Goal: Information Seeking & Learning: Learn about a topic

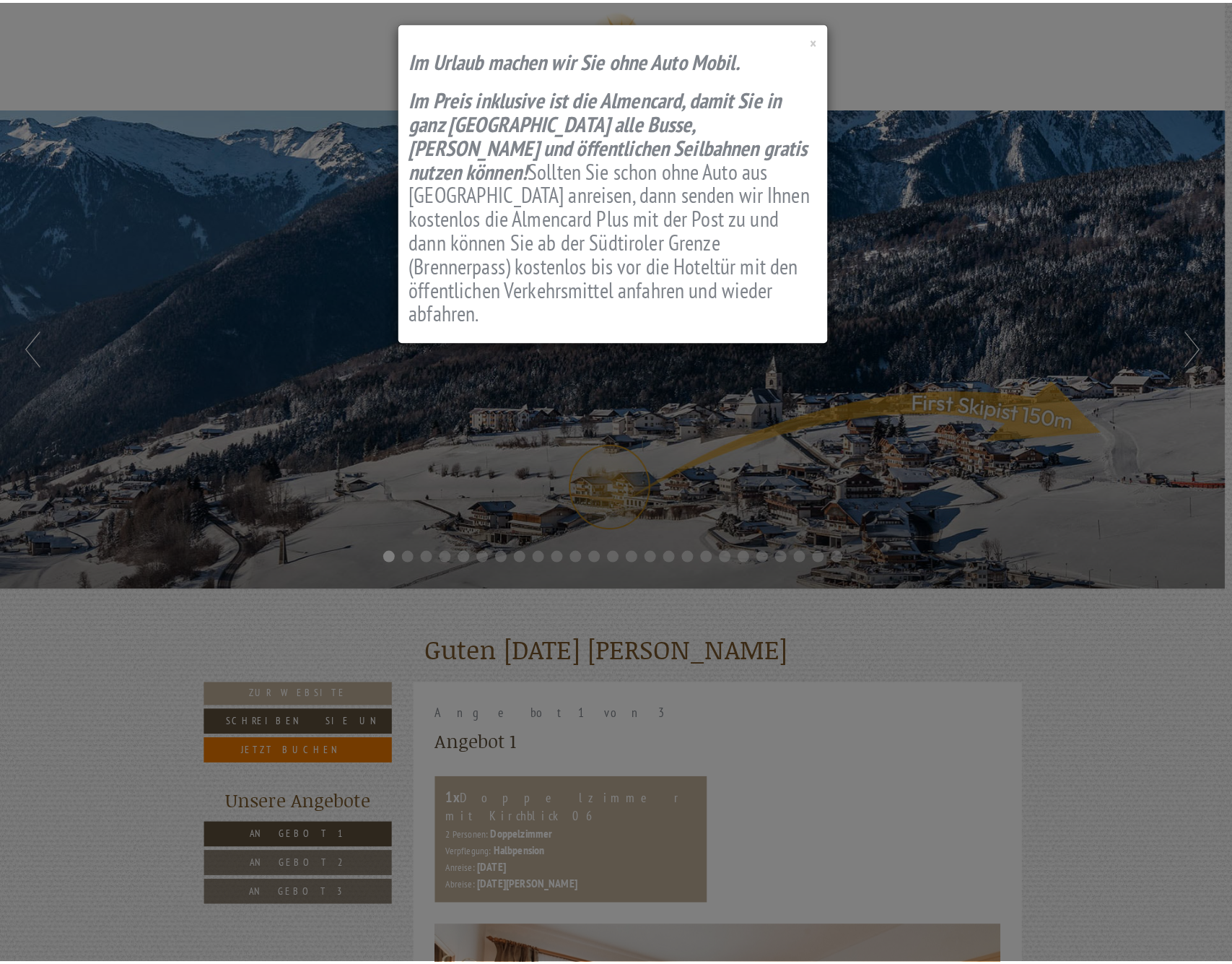
scroll to position [899, 0]
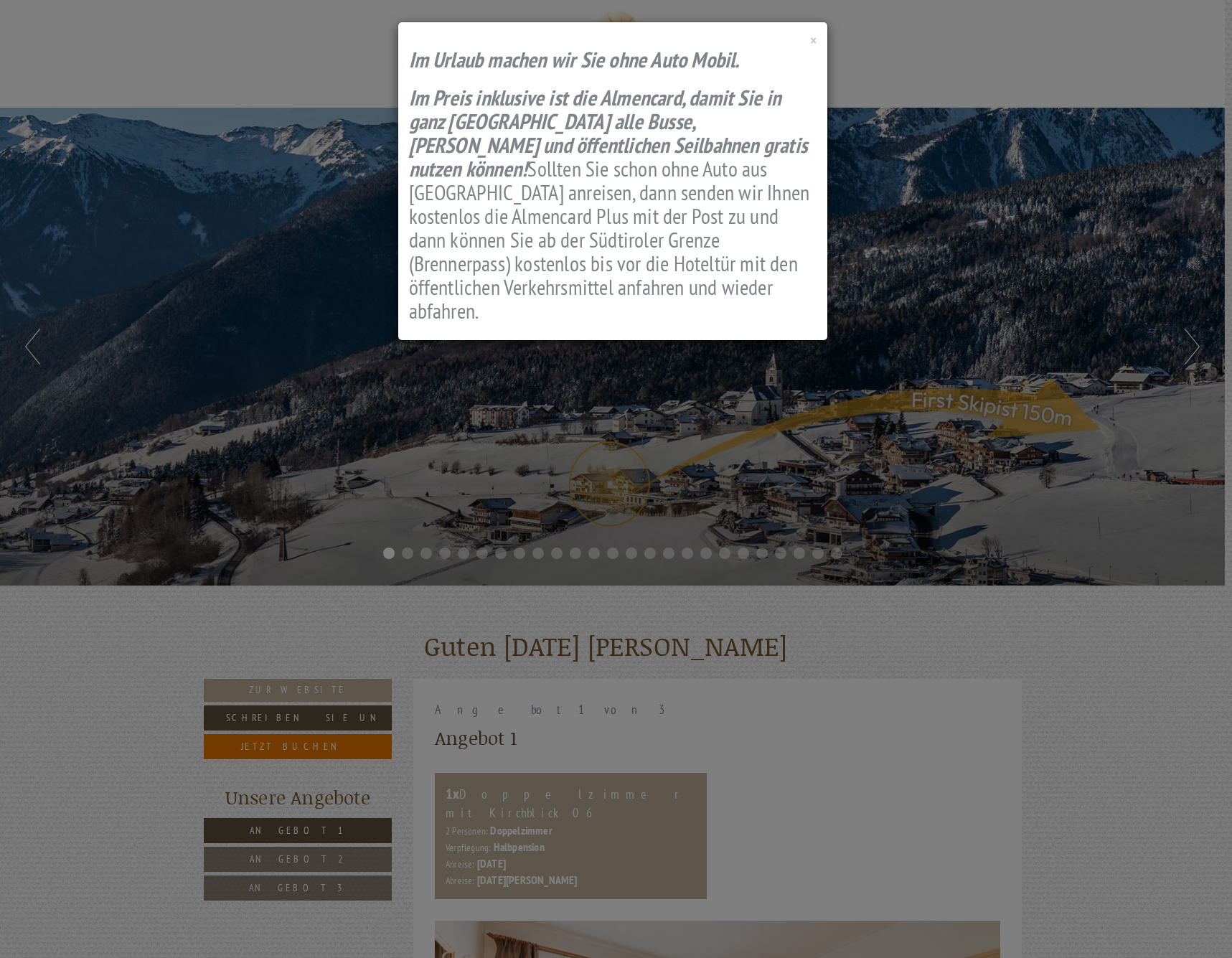
click at [408, 374] on div "× Im Urlaub machen wir Sie ohne Auto Mobil. I m Preis inklusive ist die Almenca…" at bounding box center [616, 479] width 1232 height 958
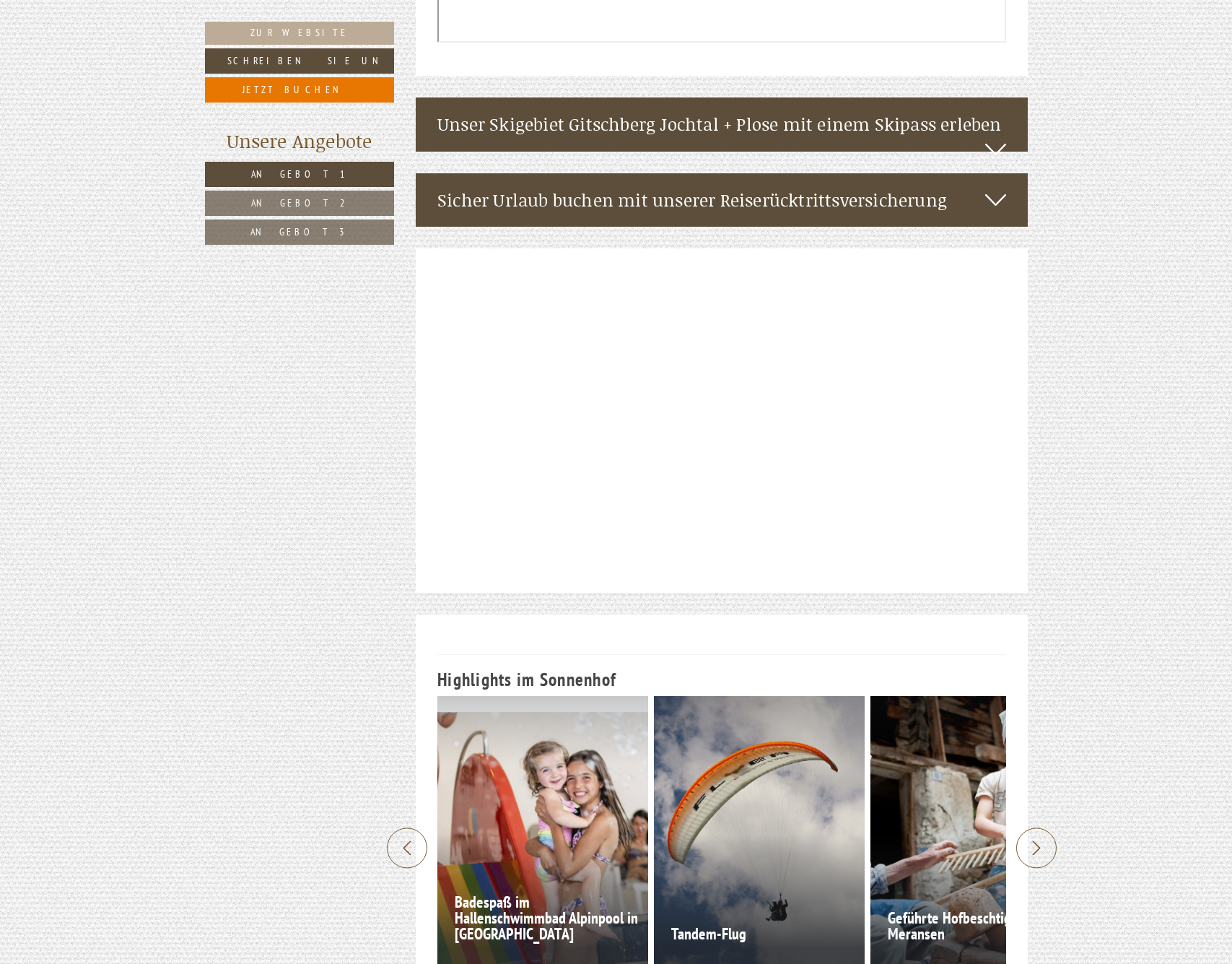
scroll to position [4383, 0]
click at [536, 695] on div at bounding box center [543, 834] width 211 height 278
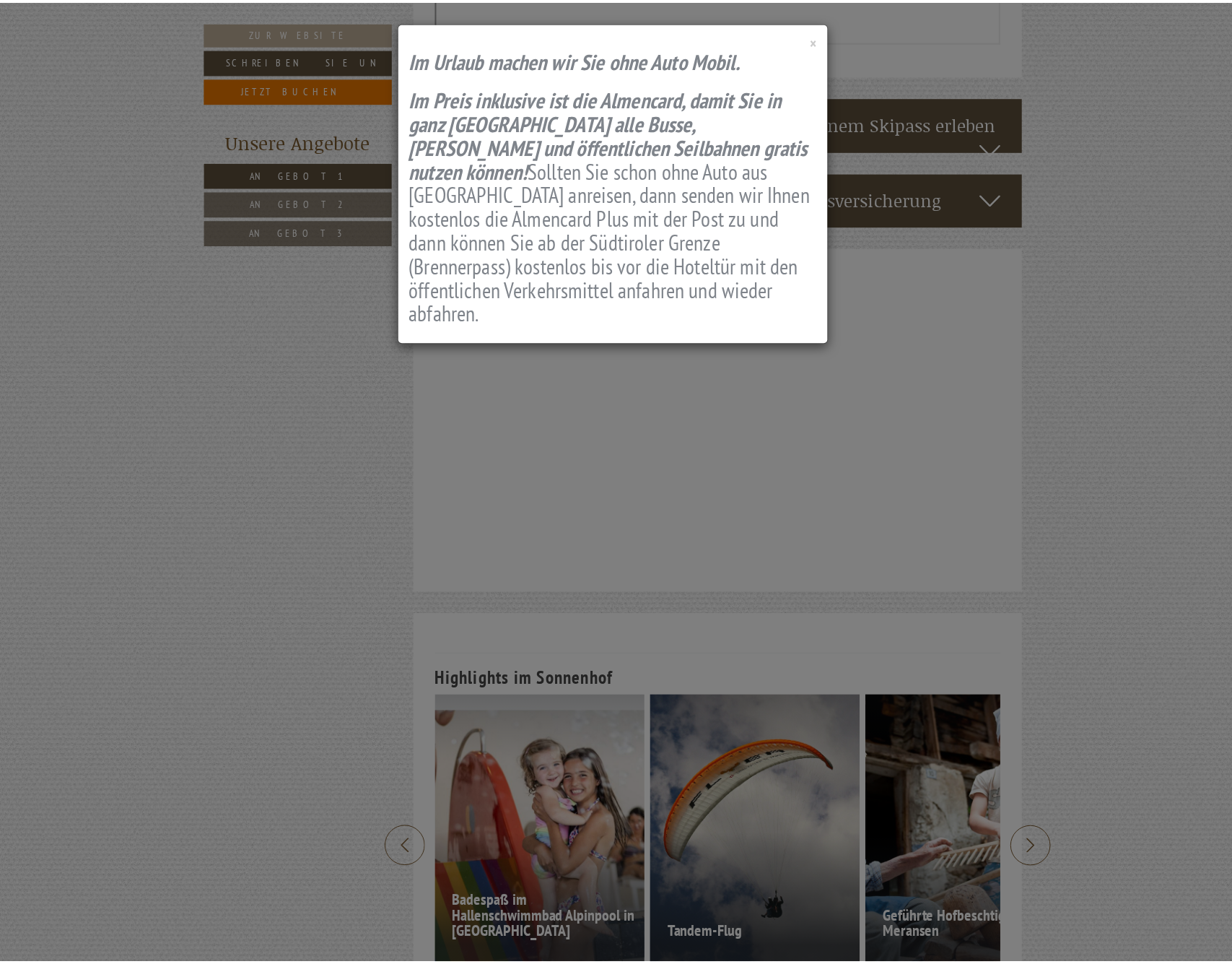
scroll to position [899, 0]
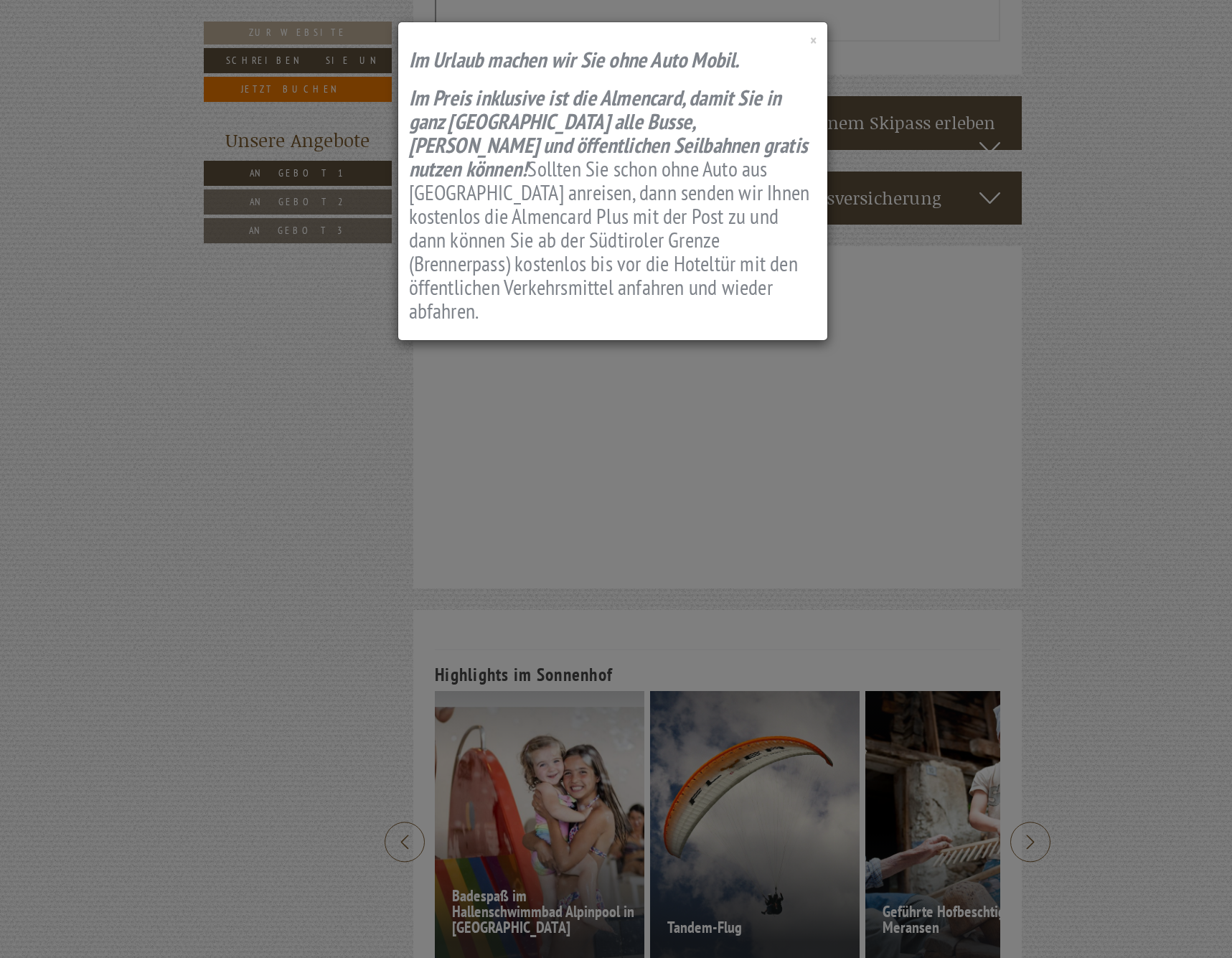
click at [815, 42] on span "×" at bounding box center [813, 40] width 6 height 19
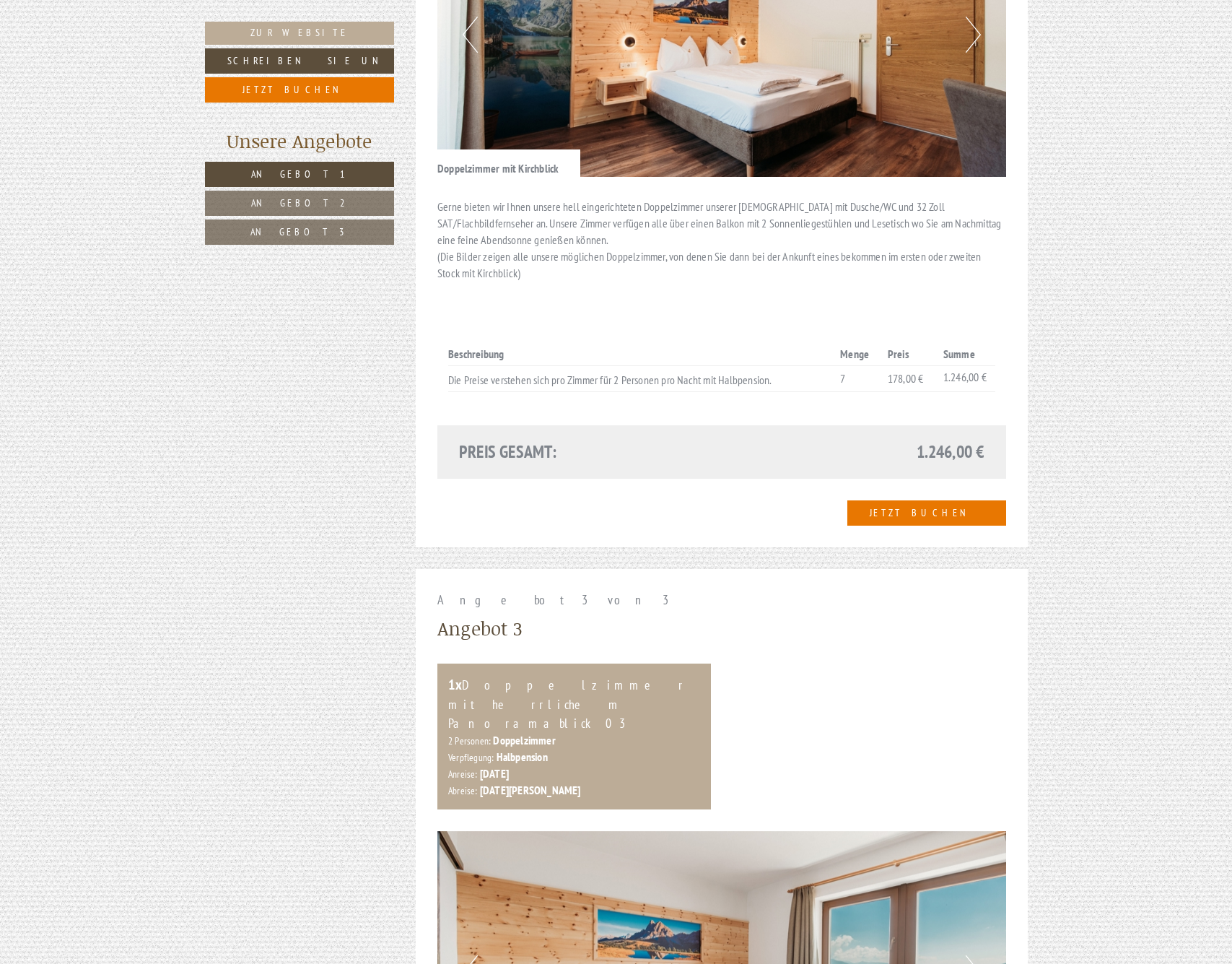
scroll to position [1886, 0]
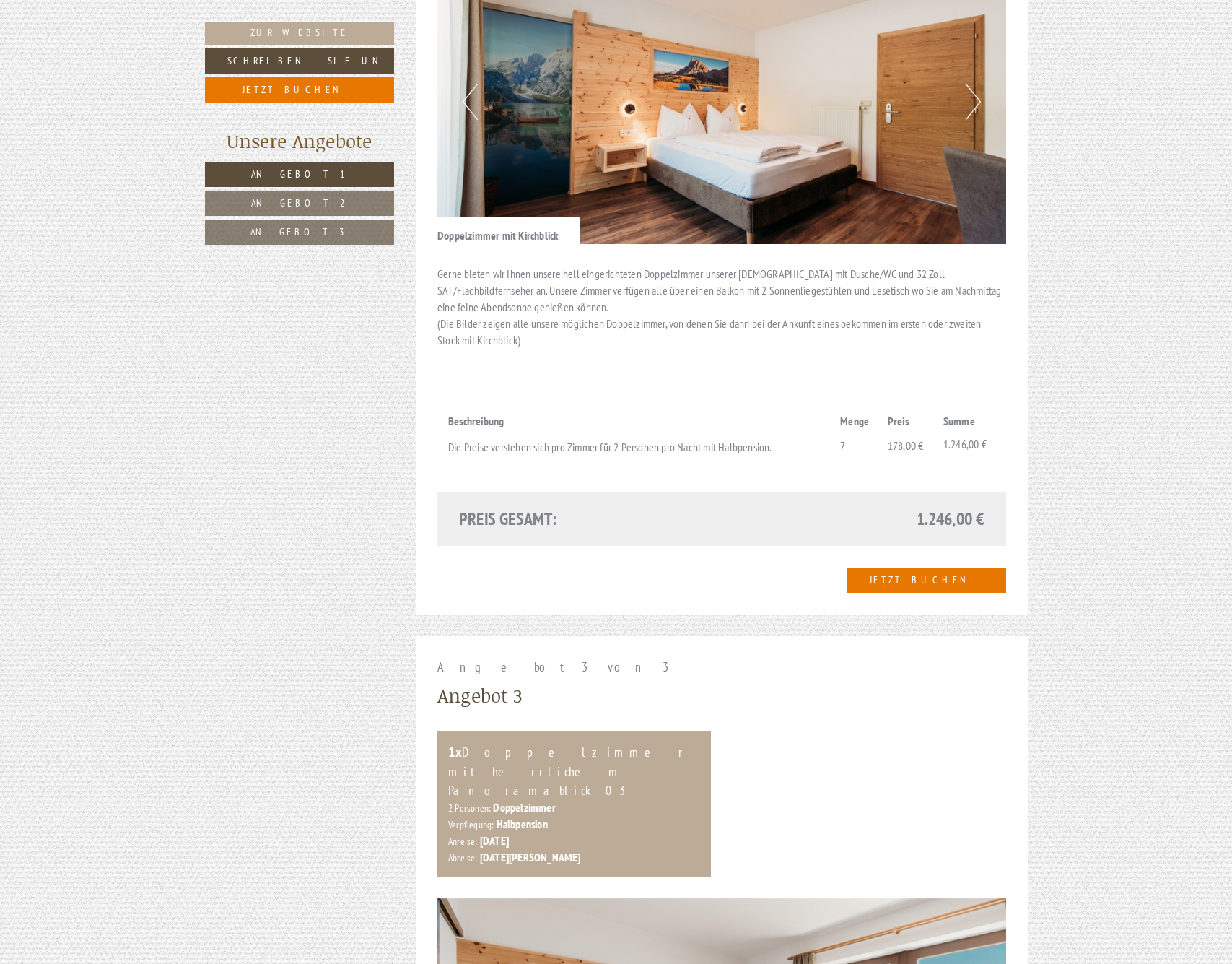
click at [308, 199] on span "Angebot 2" at bounding box center [299, 203] width 96 height 13
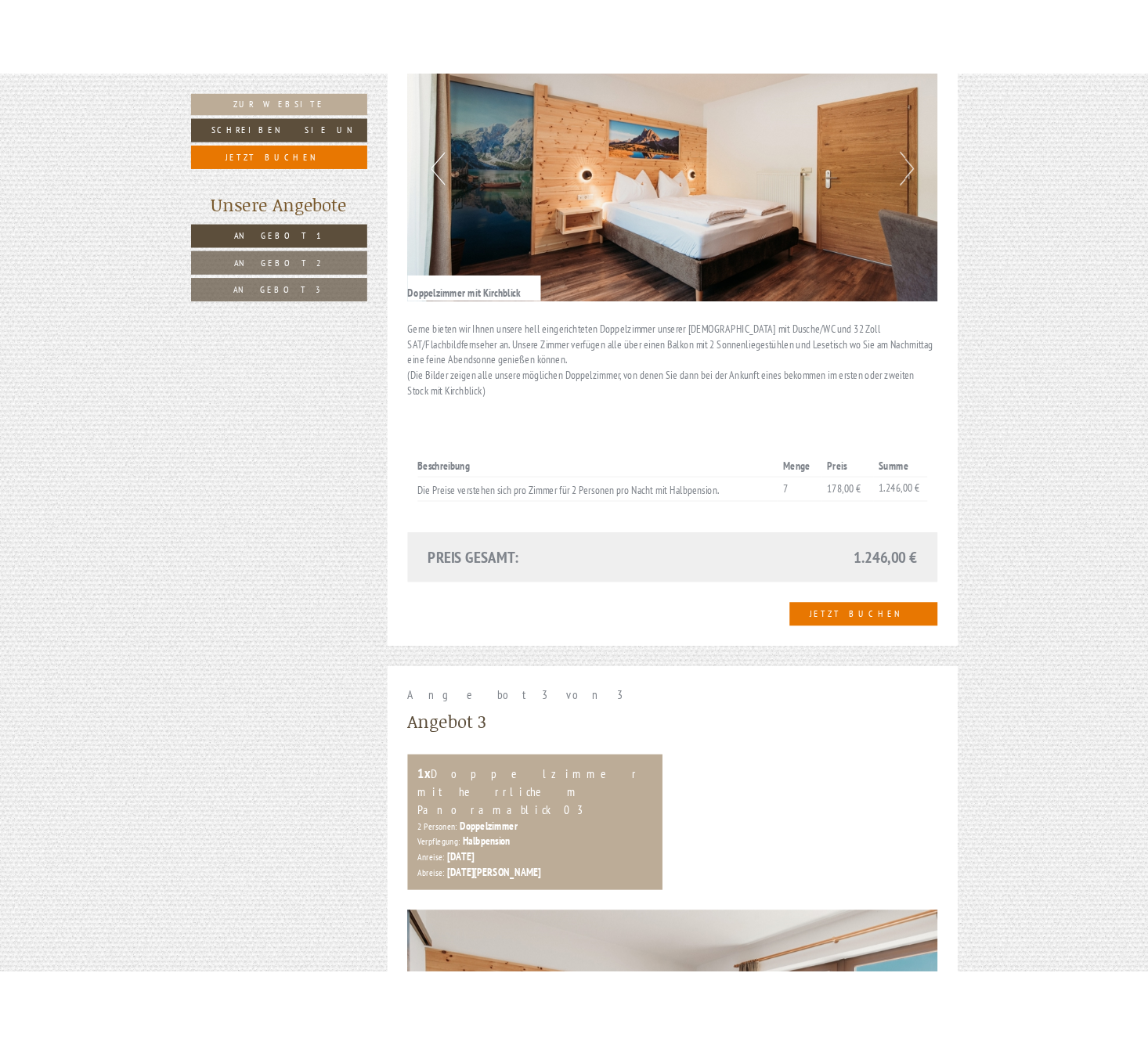
scroll to position [740, 0]
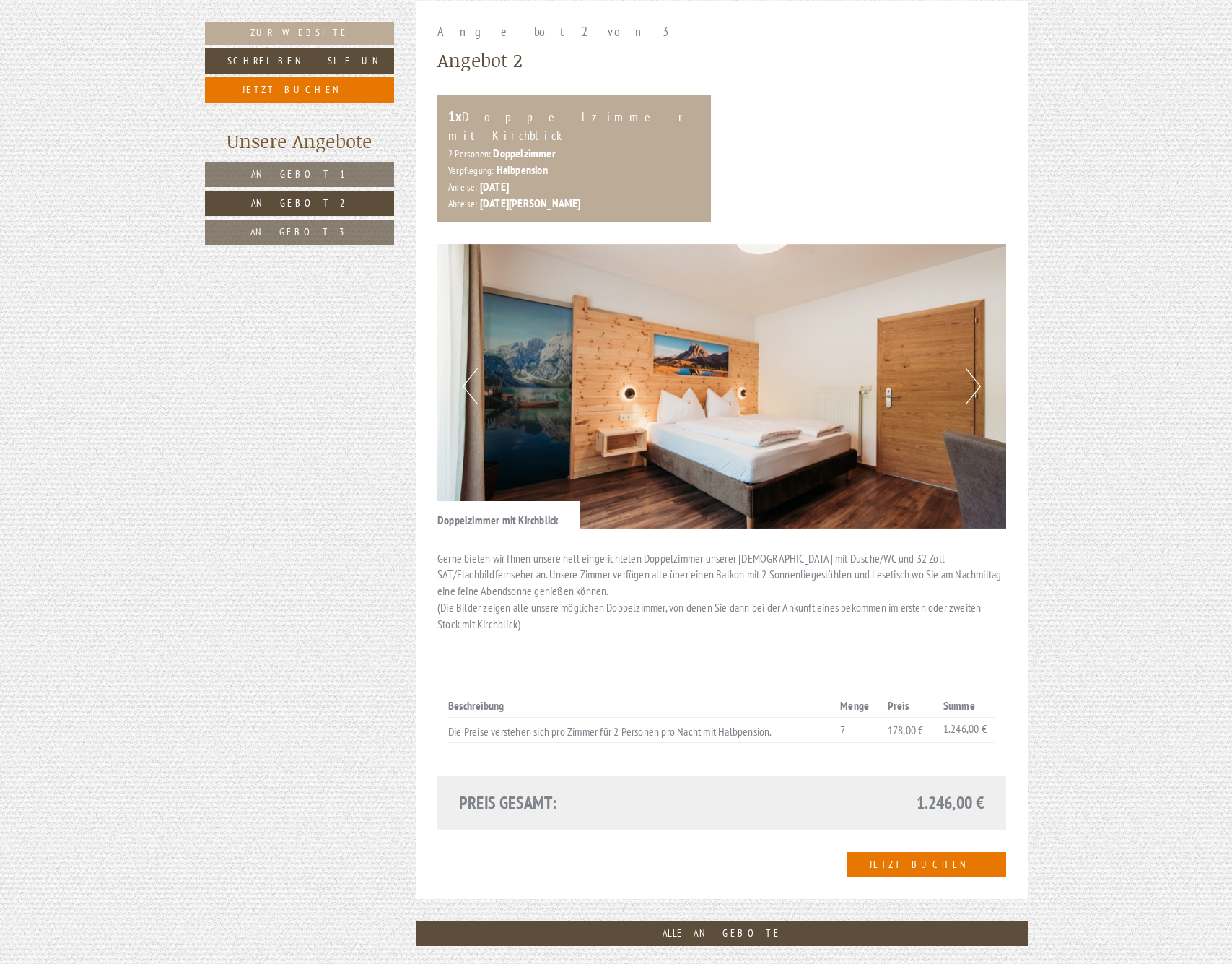
click at [298, 234] on span "Angebot 3" at bounding box center [299, 231] width 98 height 13
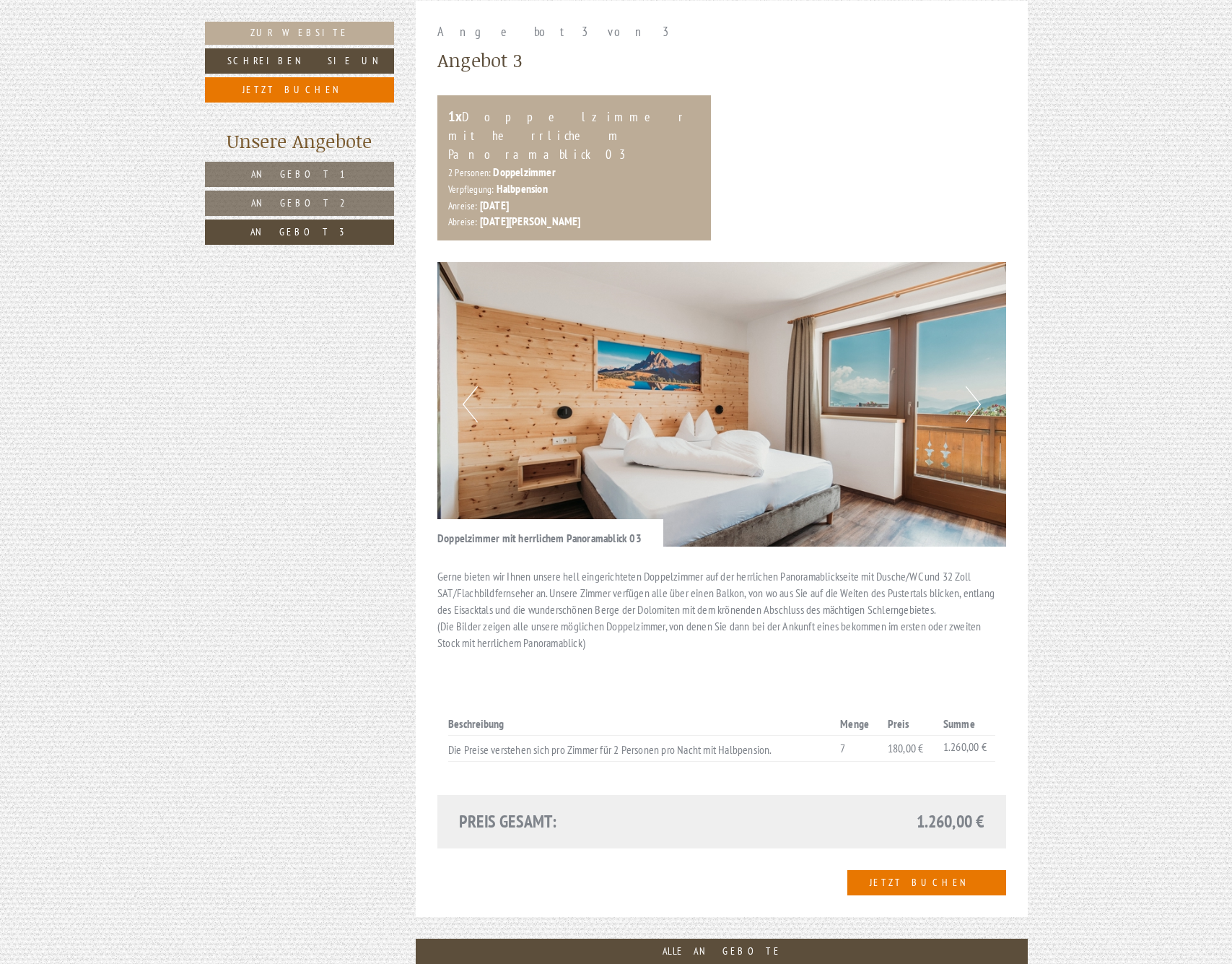
click at [285, 169] on span "Angebot 1" at bounding box center [299, 174] width 96 height 13
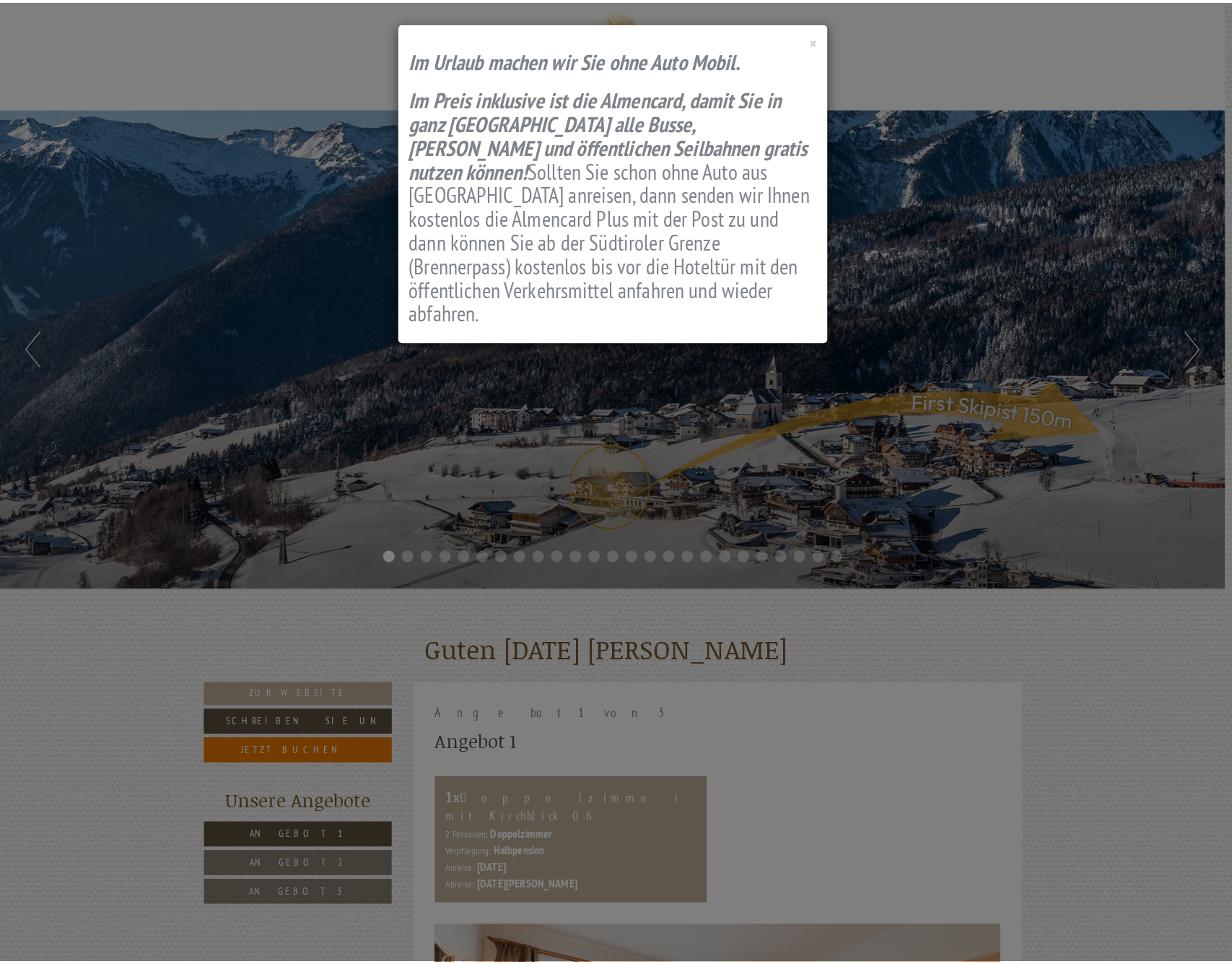
scroll to position [899, 0]
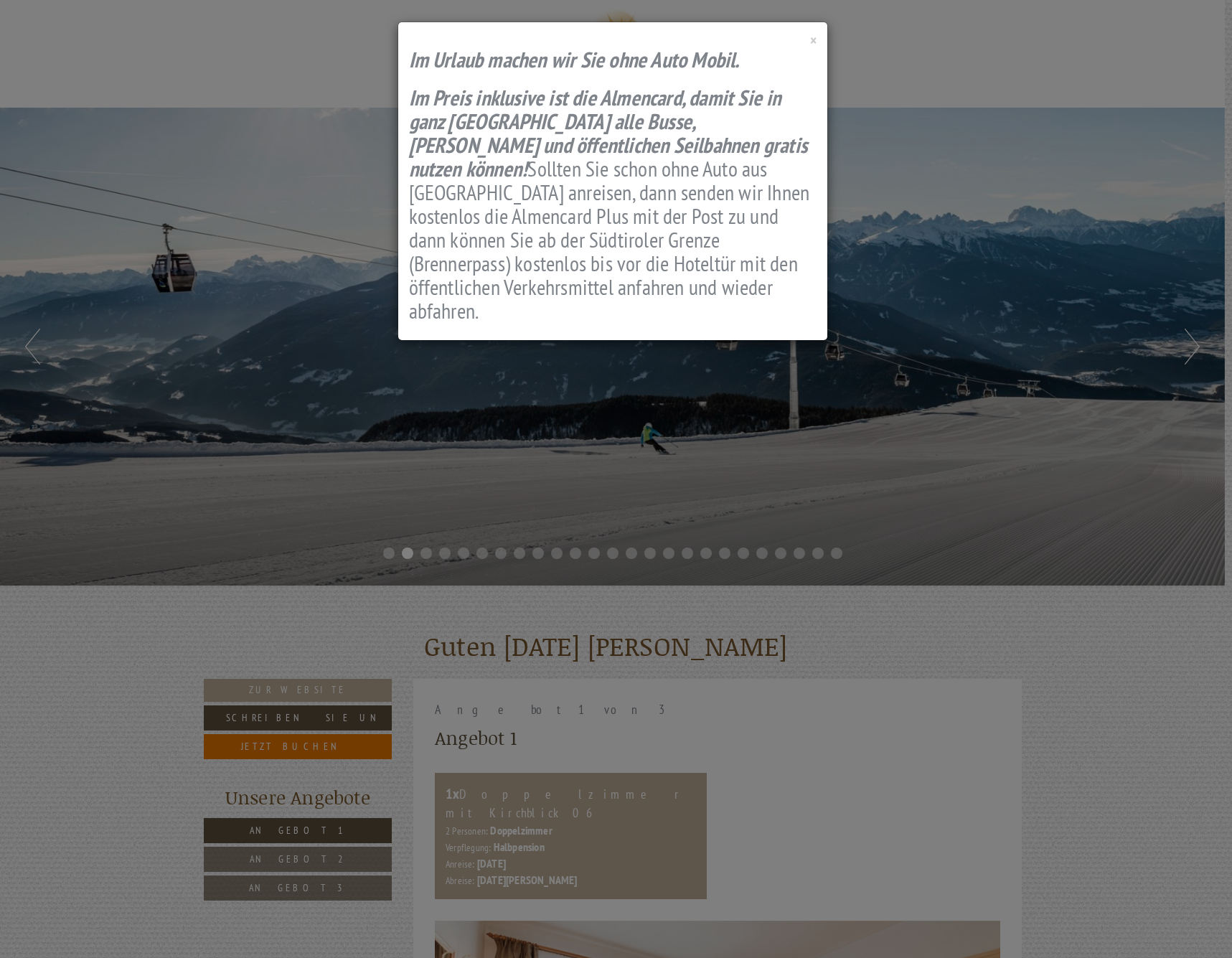
click at [399, 352] on div "× Im Urlaub machen wir Sie ohne Auto Mobil. I m Preis inklusive ist die Almenca…" at bounding box center [616, 479] width 1232 height 958
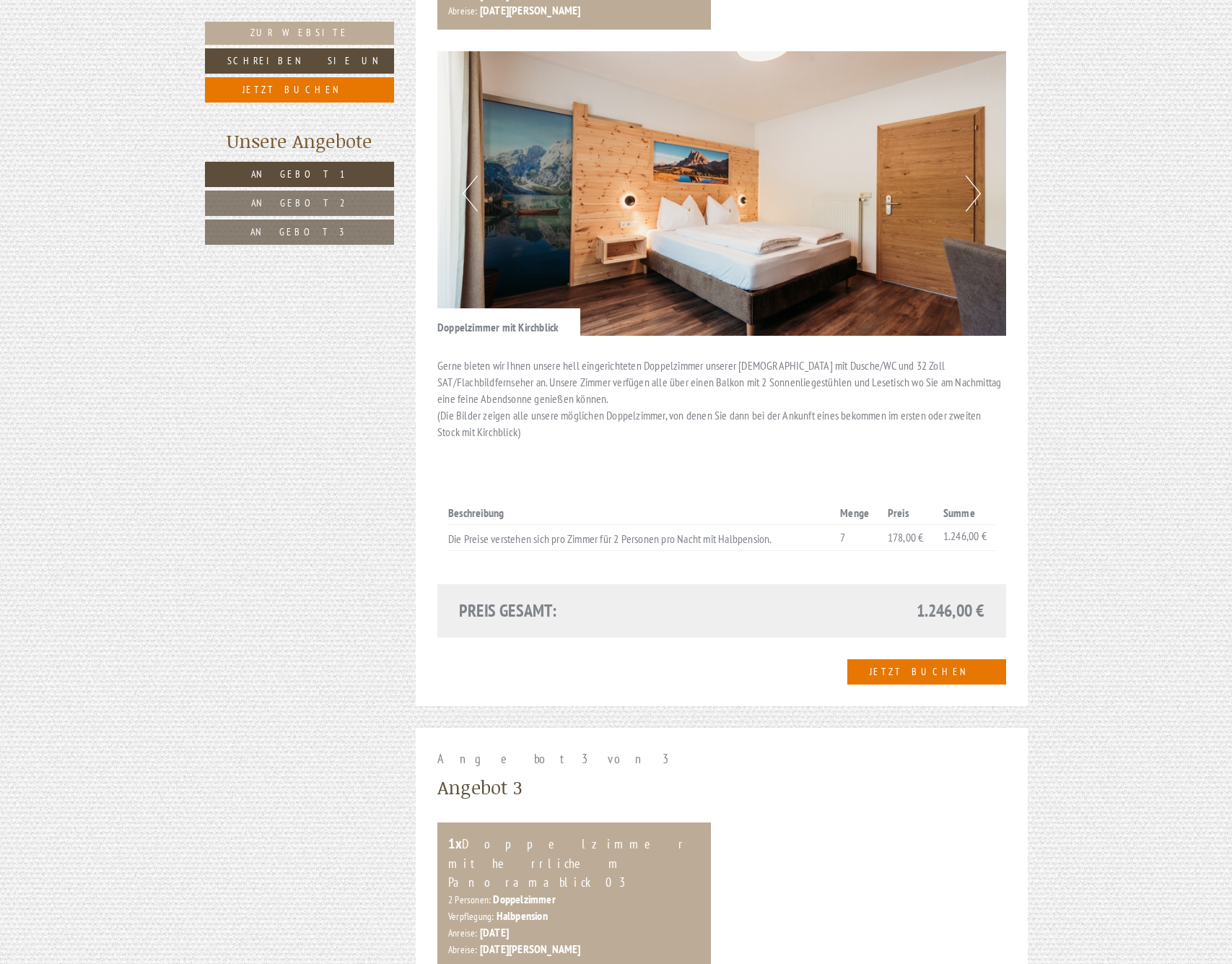
scroll to position [1795, 0]
click at [642, 411] on div "Gerne bieten wir Ihnen unsere hell eingerichteten Doppelzimmer unserer [DEMOGRA…" at bounding box center [722, 401] width 569 height 133
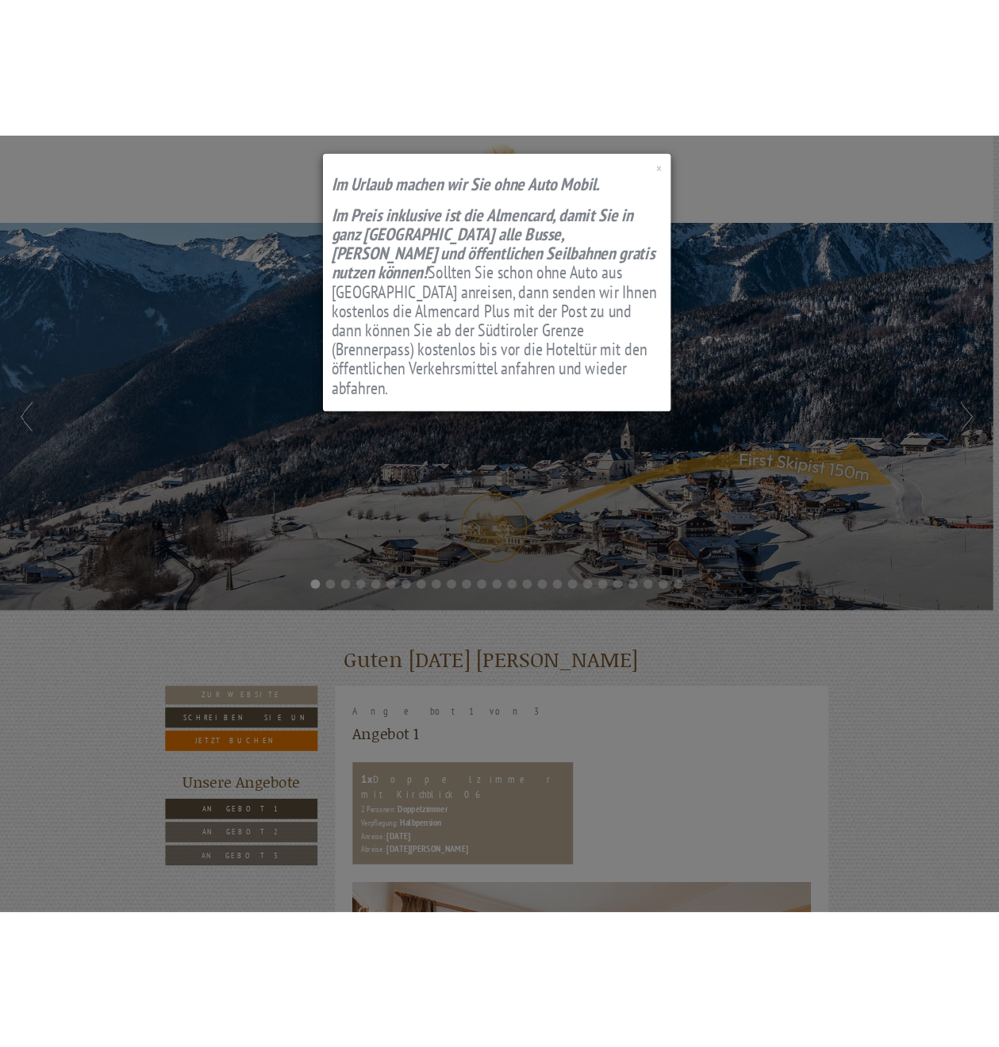
scroll to position [1972, 0]
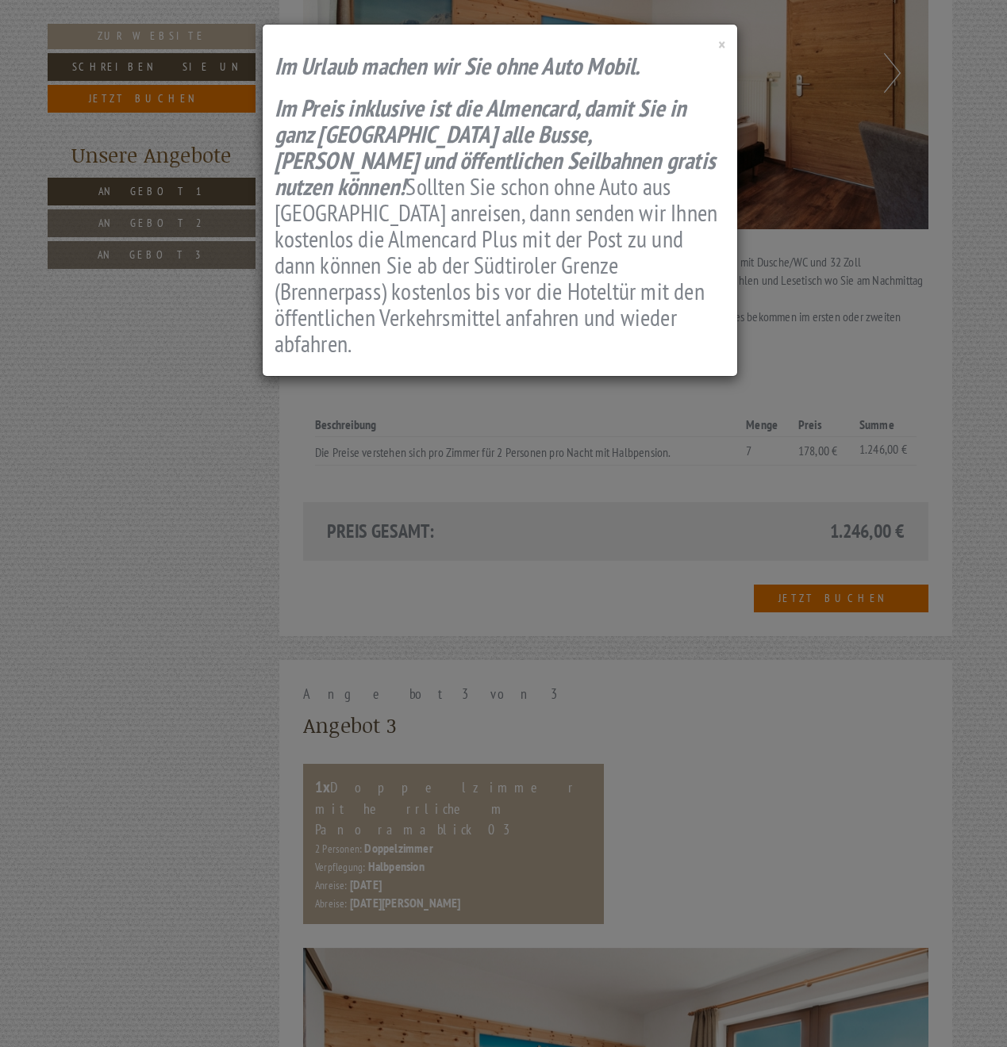
click at [652, 577] on div "× Im Urlaub machen wir Sie ohne Auto Mobil. I m Preis inklusive ist die Almenca…" at bounding box center [503, 523] width 1007 height 1047
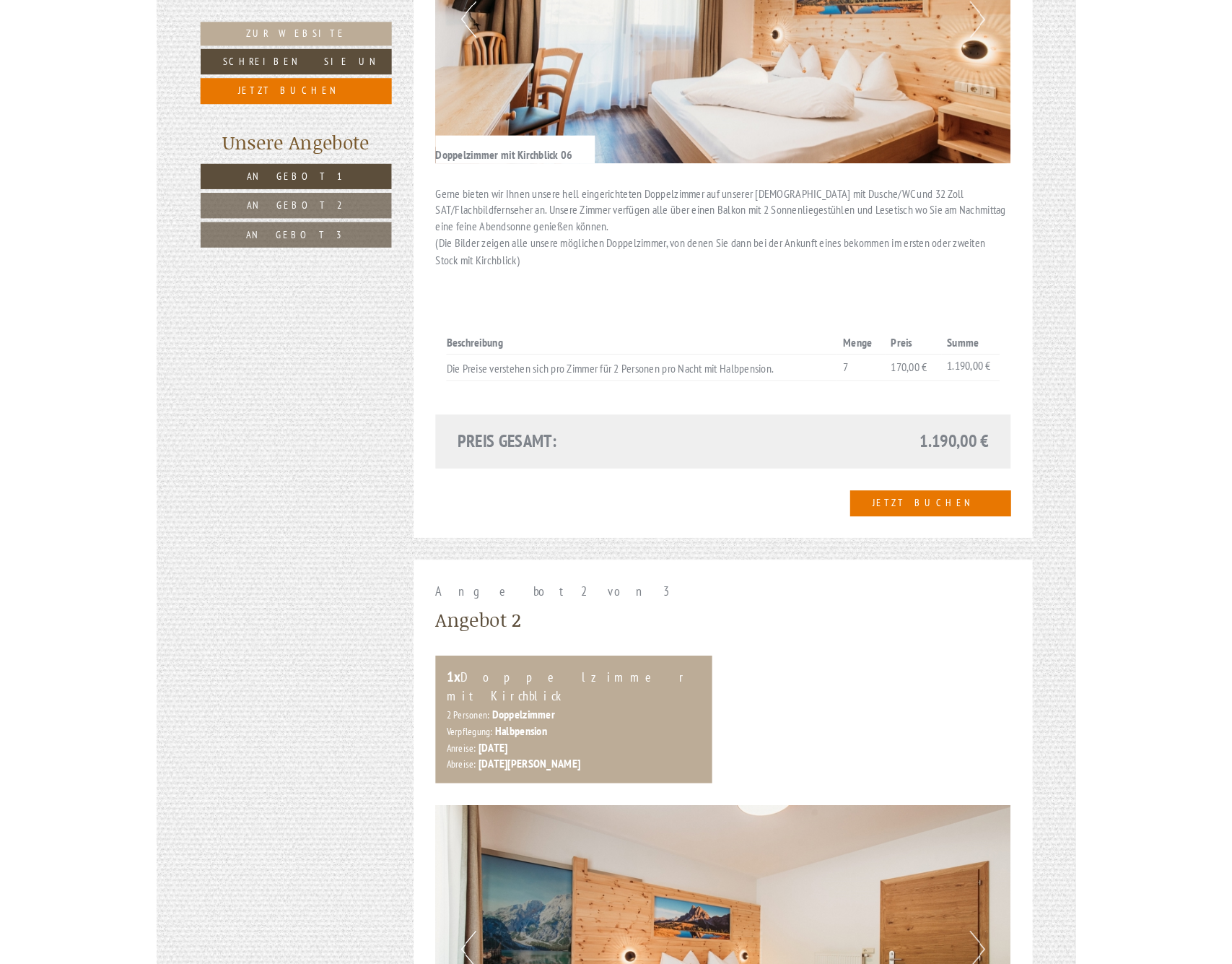
scroll to position [922, 0]
